Goal: Information Seeking & Learning: Learn about a topic

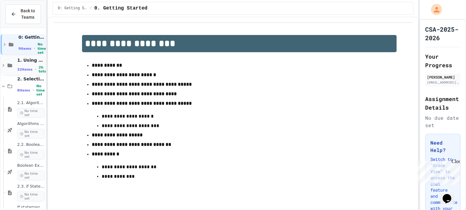
click at [31, 62] on span "1. Using Objects and Methods" at bounding box center [30, 61] width 27 height 6
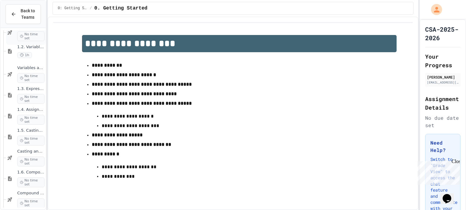
scroll to position [79, 0]
click at [29, 171] on span "1.6. Compound Assignment Operators" at bounding box center [30, 170] width 27 height 5
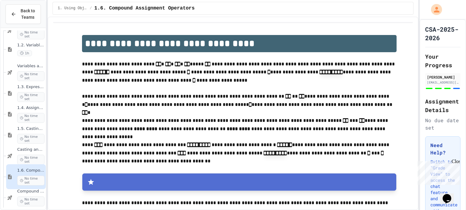
scroll to position [1576, 0]
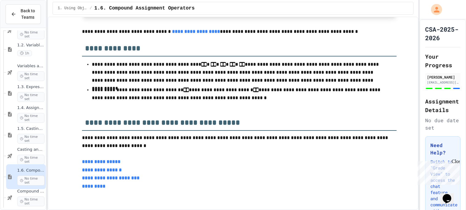
click at [107, 164] on link "**********" at bounding box center [101, 162] width 38 height 5
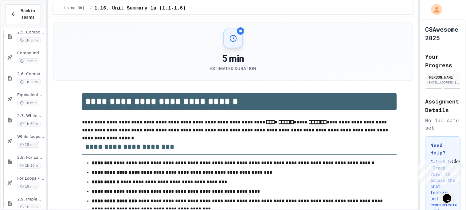
scroll to position [909, 0]
click at [33, 71] on span "2.6. Comparing Boolean Expressions ([PERSON_NAME] Laws)" at bounding box center [30, 72] width 27 height 5
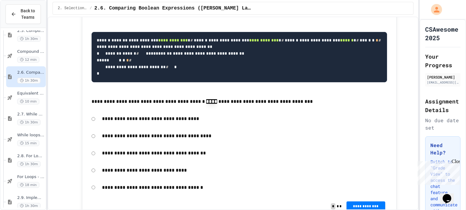
scroll to position [6456, 0]
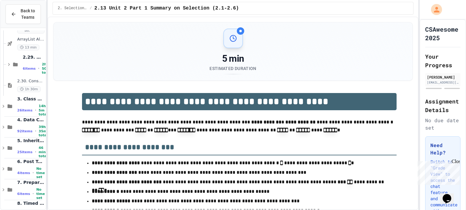
scroll to position [1629, 0]
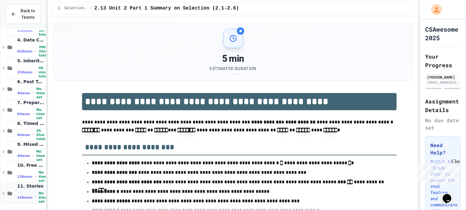
click at [25, 189] on span "11. Stories" at bounding box center [30, 187] width 27 height 6
click at [39, 198] on span "No time set" at bounding box center [43, 197] width 9 height 12
click at [39, 198] on span "No time set" at bounding box center [43, 198] width 9 height 12
click at [39, 198] on span "No time set" at bounding box center [43, 197] width 9 height 12
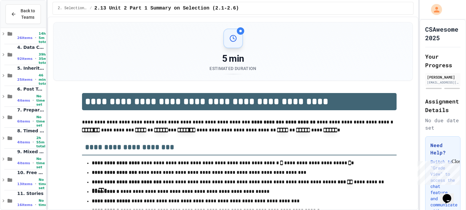
click at [33, 198] on div "11. Stories 16 items • No time set" at bounding box center [30, 201] width 27 height 20
click at [39, 181] on span "No time set" at bounding box center [43, 184] width 9 height 12
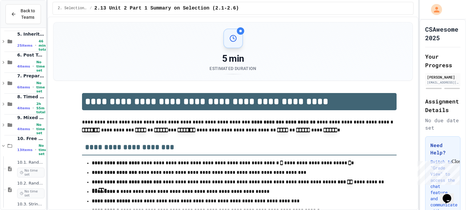
scroll to position [1657, 0]
